Goal: Task Accomplishment & Management: Use online tool/utility

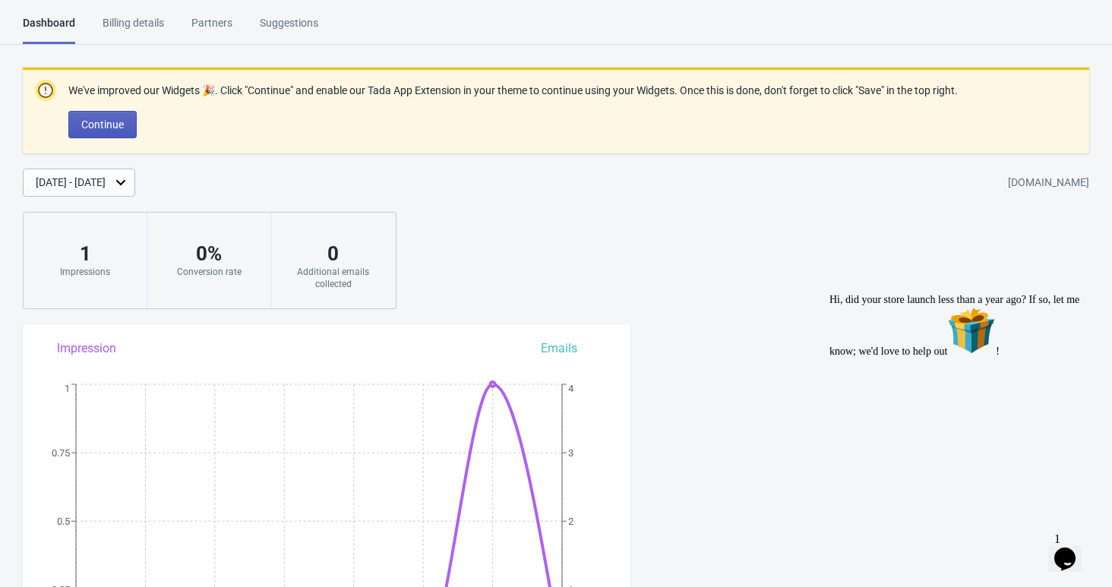
click at [114, 128] on span "Continue" at bounding box center [102, 125] width 43 height 12
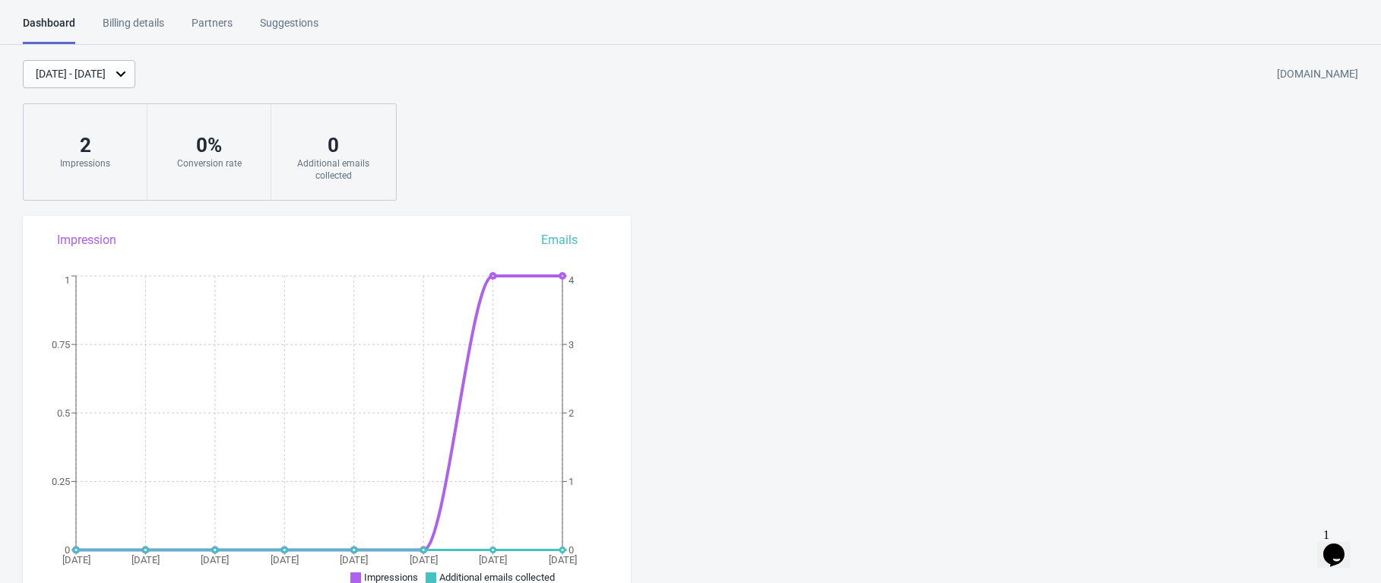
click at [106, 74] on div "[DATE] - [DATE]" at bounding box center [71, 74] width 70 height 16
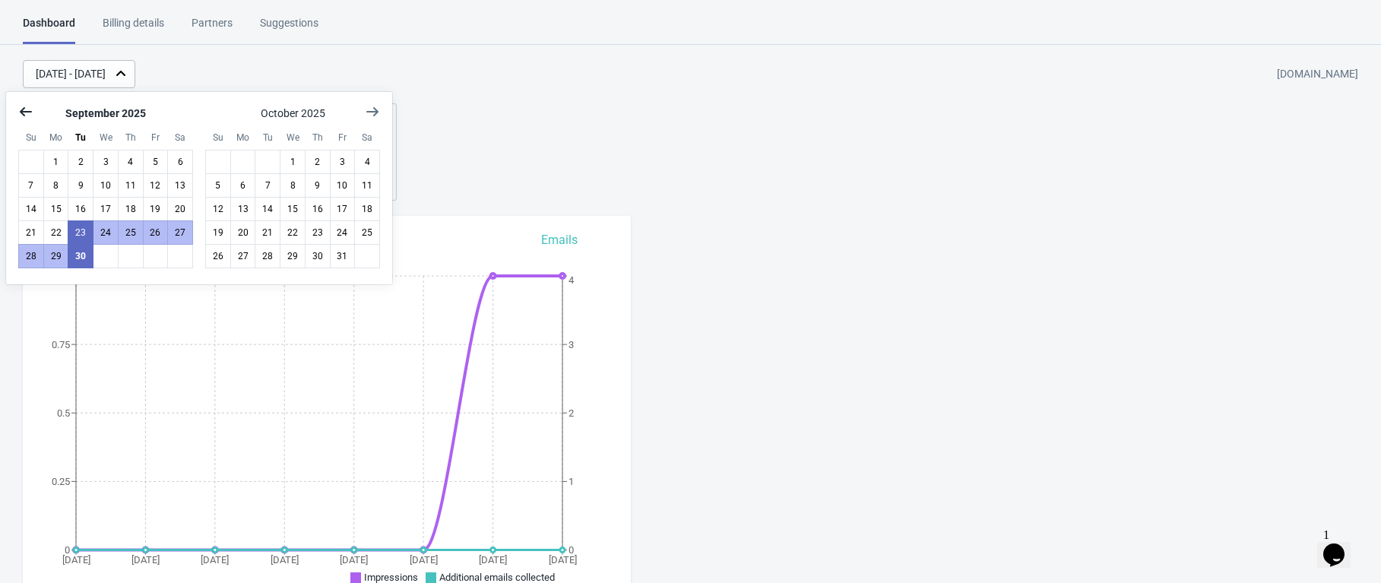
click at [16, 116] on button "Show previous month, August 2025" at bounding box center [25, 111] width 27 height 27
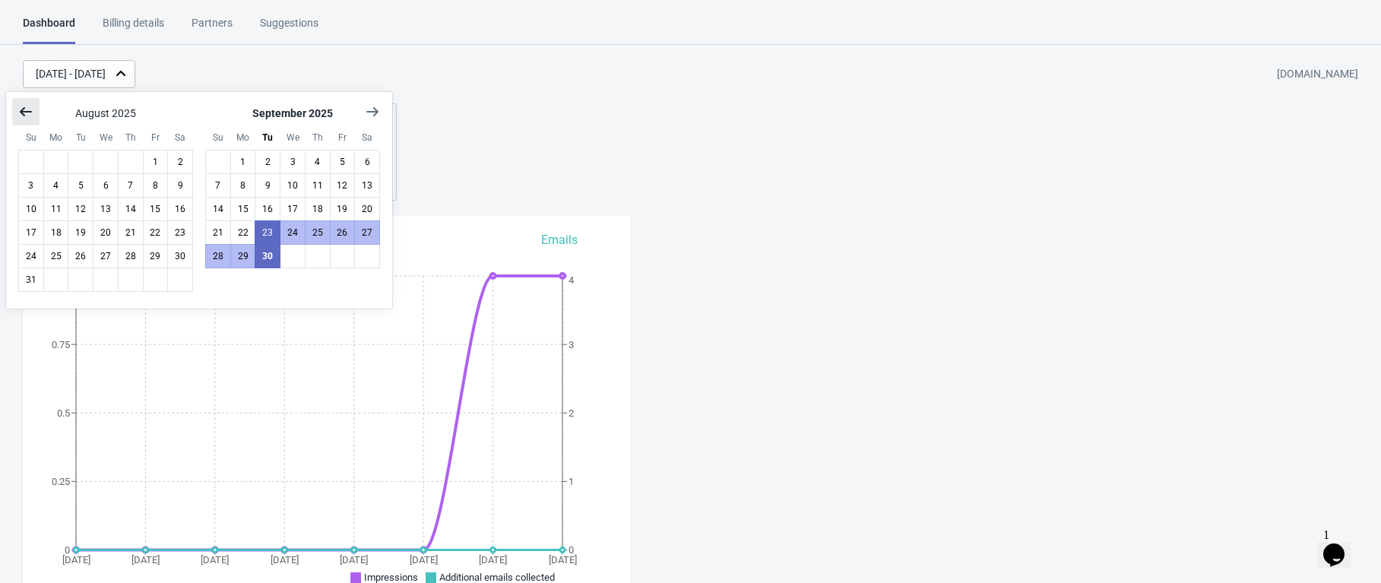
click at [16, 116] on button "Show previous month, July 2025" at bounding box center [25, 111] width 27 height 27
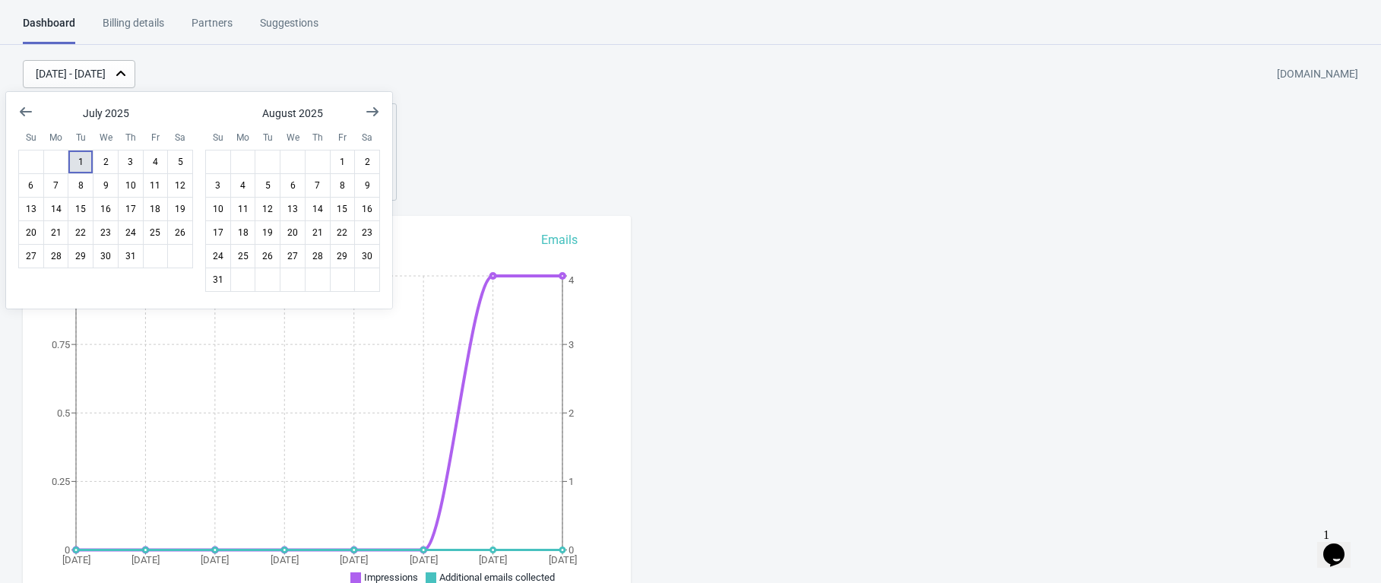
click at [77, 157] on button "1" at bounding box center [81, 162] width 26 height 24
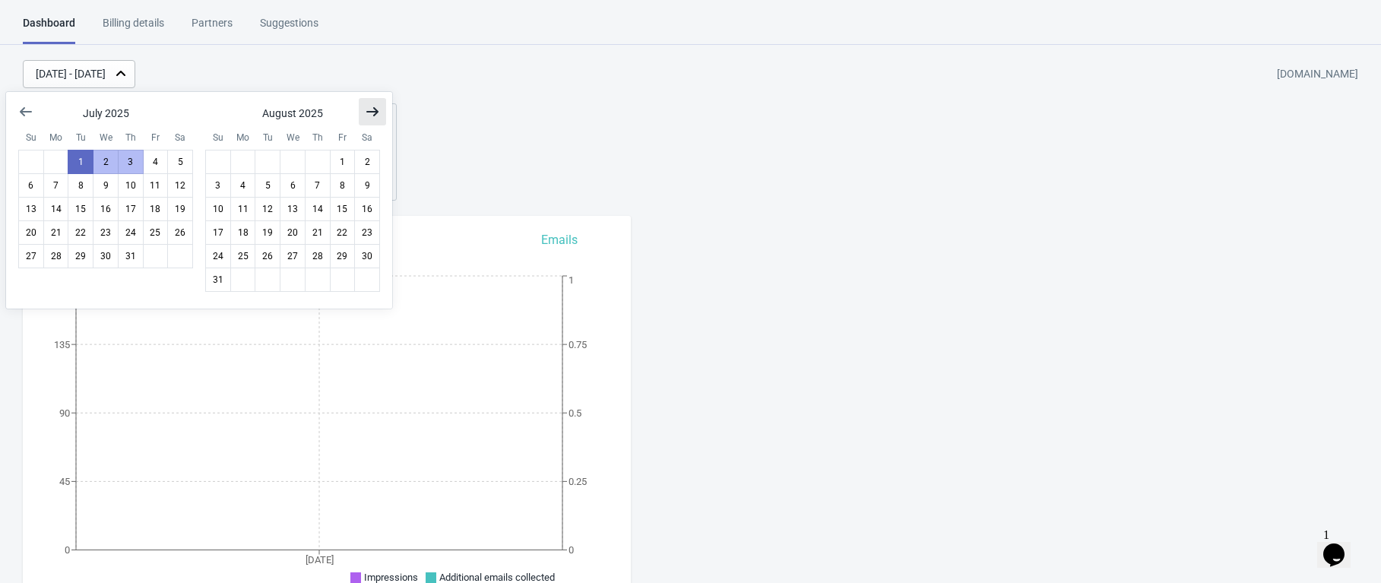
click at [369, 112] on icon "Show next month, September 2025" at bounding box center [372, 111] width 12 height 9
click at [369, 112] on icon "Show next month, October 2025" at bounding box center [372, 111] width 12 height 9
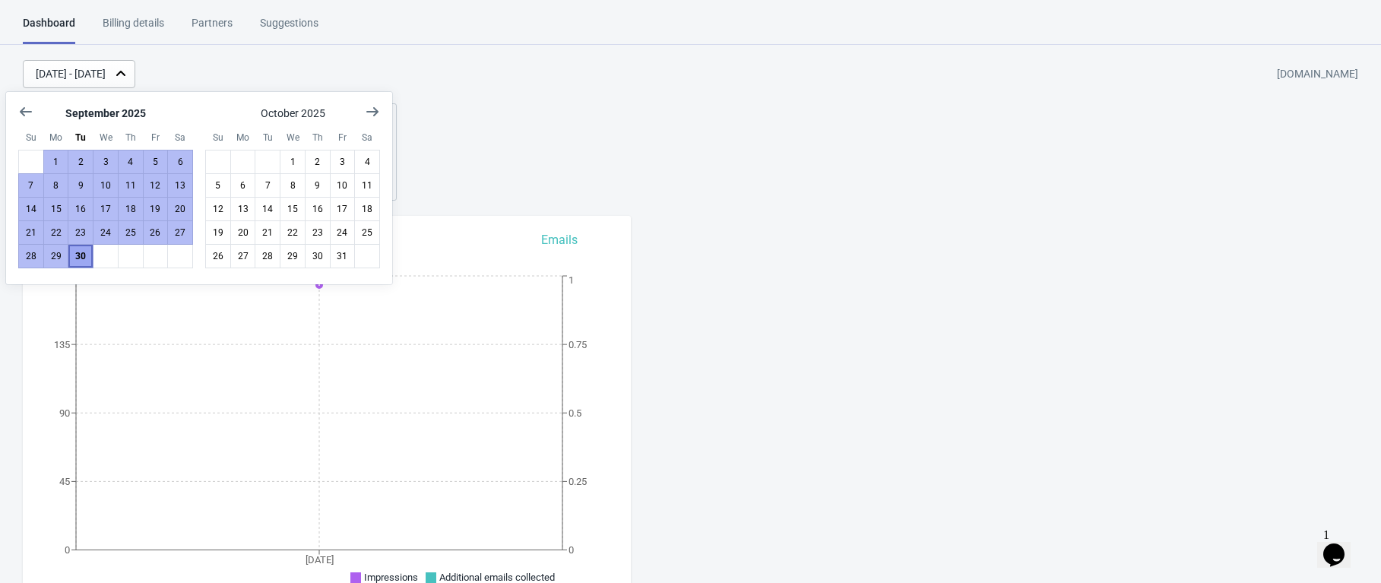
click at [83, 258] on button "30" at bounding box center [81, 256] width 26 height 24
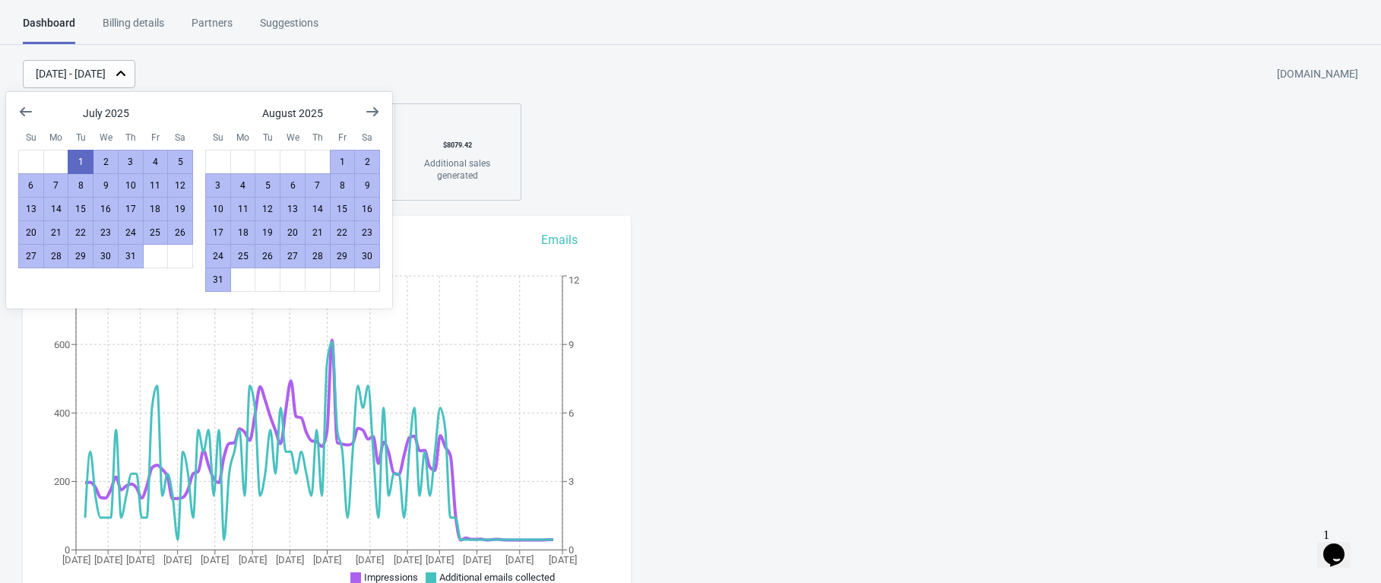
click at [644, 151] on div "Jul 1, 2025 - Sep 30, 2025 fittingsplus-com.myshopify.com 18995 Impressions 1 %…" at bounding box center [690, 130] width 1381 height 141
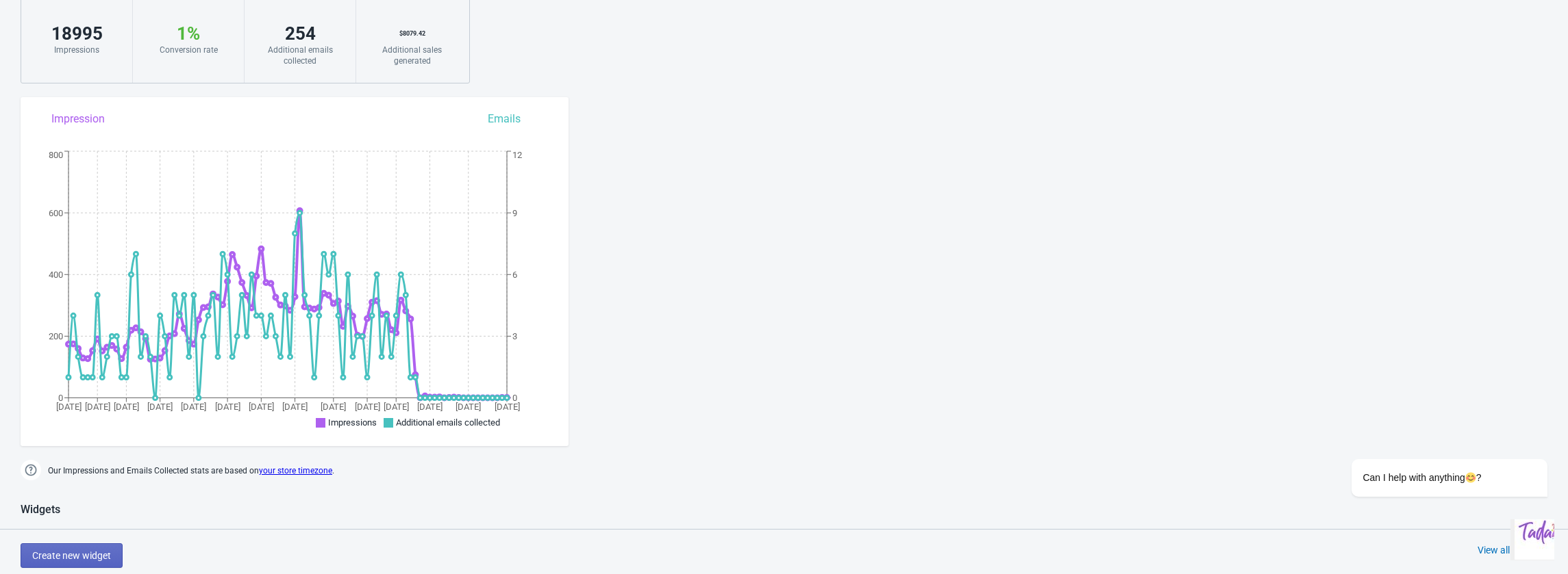
scroll to position [111, 0]
